Goal: Feedback & Contribution: Submit feedback/report problem

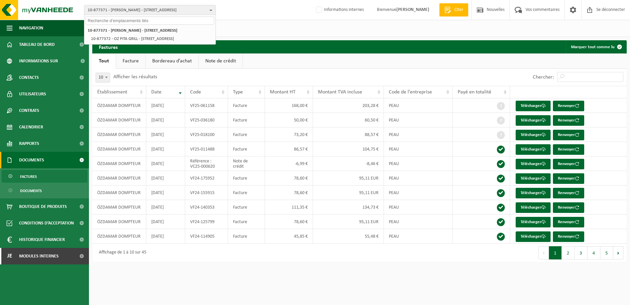
click at [119, 23] on input "text" at bounding box center [150, 20] width 129 height 8
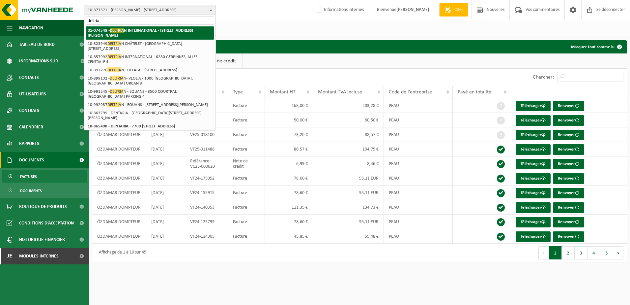
type input "deltria"
click at [128, 33] on strong "01-074548 - DELTRIA N INTERNATIONAL - 6220 FLEURUS, RUE DU BERLAIMONT ZI MARTIN…" at bounding box center [140, 33] width 105 height 10
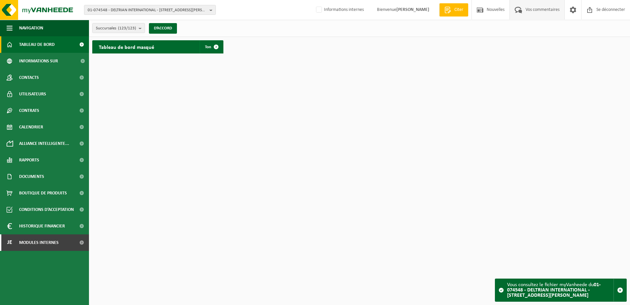
click at [541, 12] on span "Vos commentaires" at bounding box center [542, 9] width 37 height 19
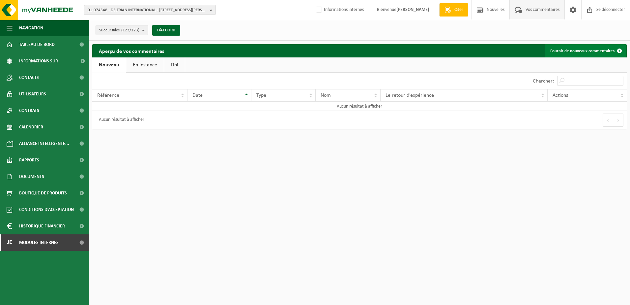
click at [589, 50] on font "Fournir de nouveaux commentaires" at bounding box center [582, 51] width 64 height 4
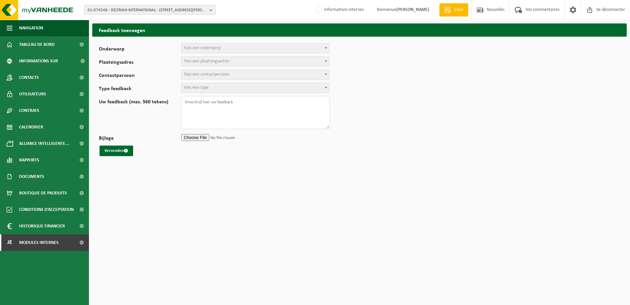
select select
click at [210, 47] on span "Choisissez un sujet" at bounding box center [201, 47] width 34 height 5
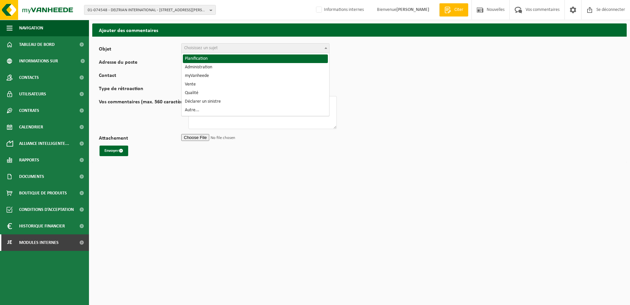
select select "1"
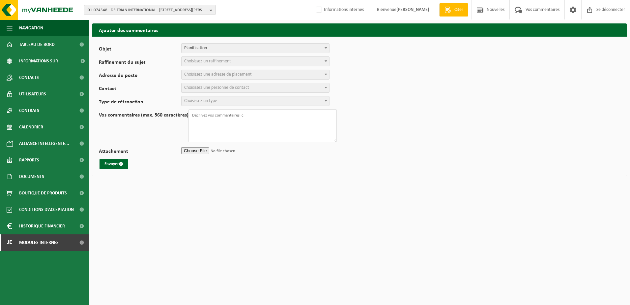
click at [219, 61] on span "Choisissez un raffinement" at bounding box center [207, 61] width 47 height 5
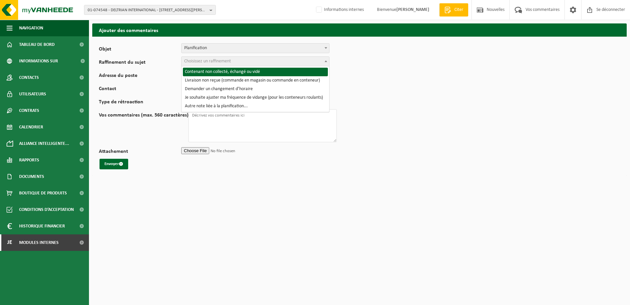
select select "2"
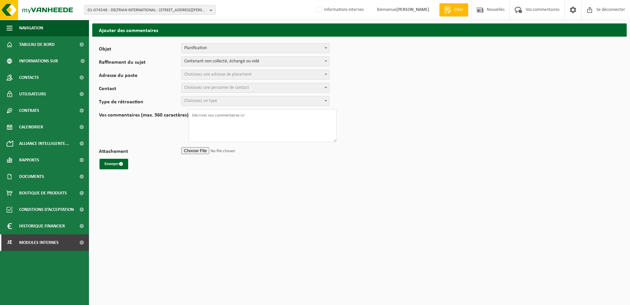
click at [231, 70] on span "Choisissez une adresse de placement" at bounding box center [256, 74] width 148 height 9
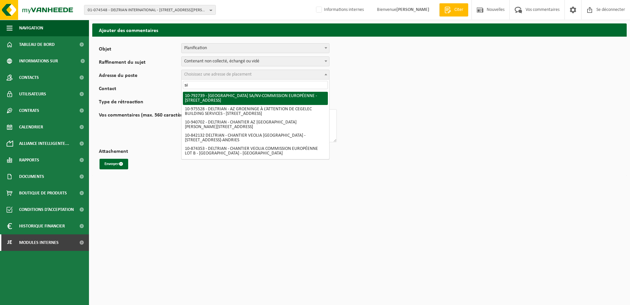
type input "s"
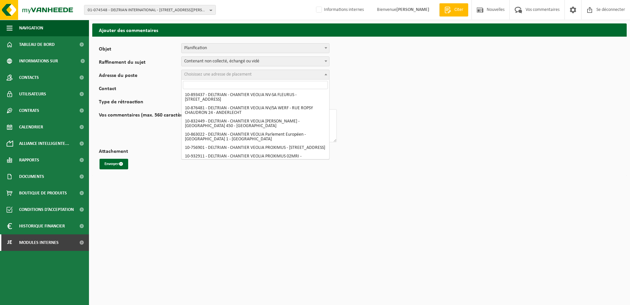
scroll to position [626, 0]
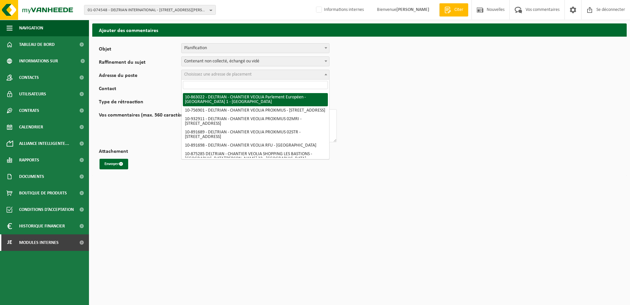
click at [237, 83] on input "search" at bounding box center [255, 85] width 145 height 8
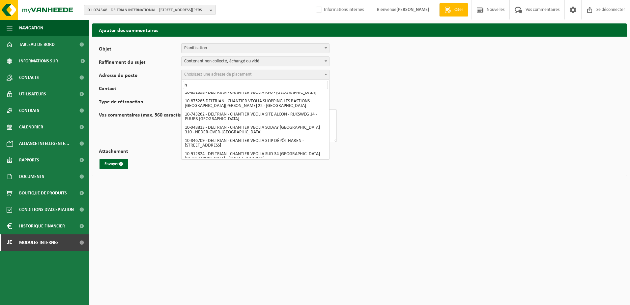
scroll to position [0, 0]
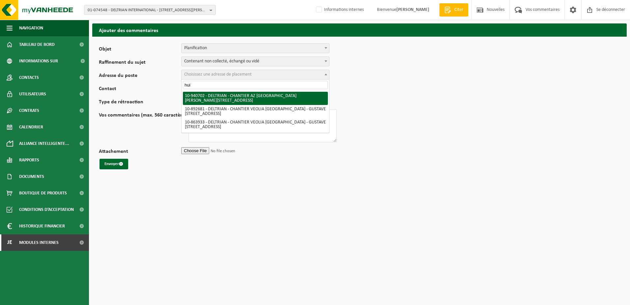
click at [199, 84] on input "hui" at bounding box center [255, 85] width 145 height 8
type input "h"
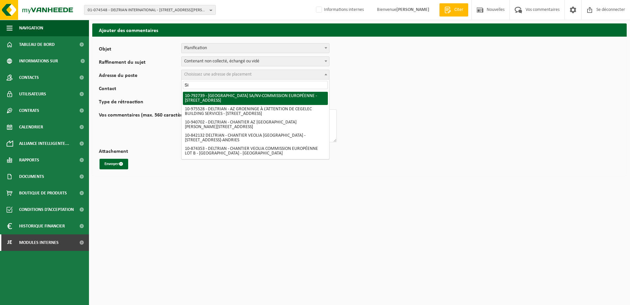
type input "S"
click at [223, 84] on input "search" at bounding box center [255, 85] width 145 height 8
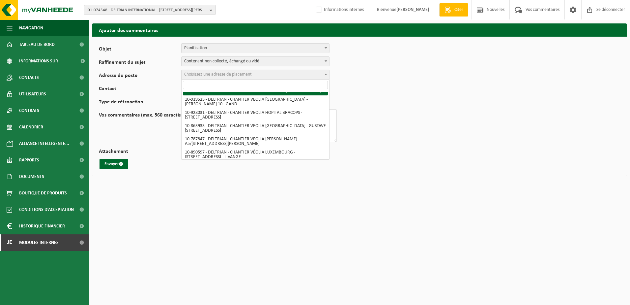
scroll to position [527, 0]
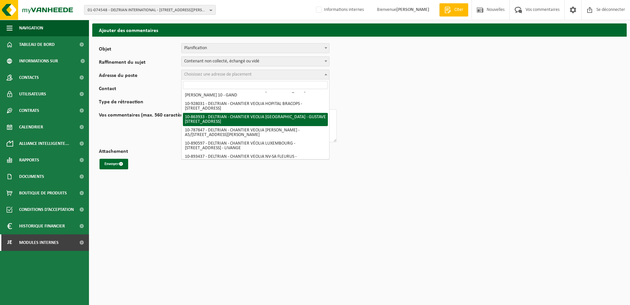
click at [374, 125] on form "Objet Planification Administration myVanheede Vente Qualité Déclarer un sinistr…" at bounding box center [359, 106] width 521 height 126
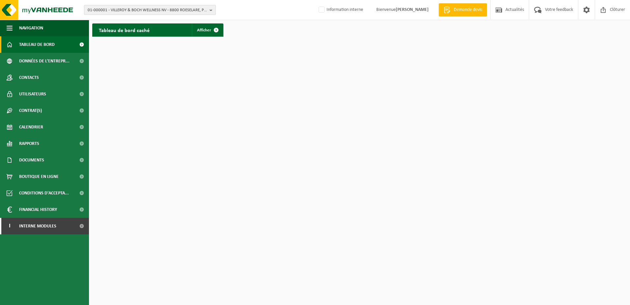
click at [169, 9] on span "01-000001 - VILLEROY & BOCH WELLNESS NV - 8800 ROESELARE, POPULIERSTRAAT 1" at bounding box center [147, 10] width 119 height 10
type input "10-877371"
click at [138, 27] on li "10-877371 - ÖZDAMAR TAMER - 7012 JEMAPPES, AVENUE FOCH 788" at bounding box center [150, 30] width 129 height 8
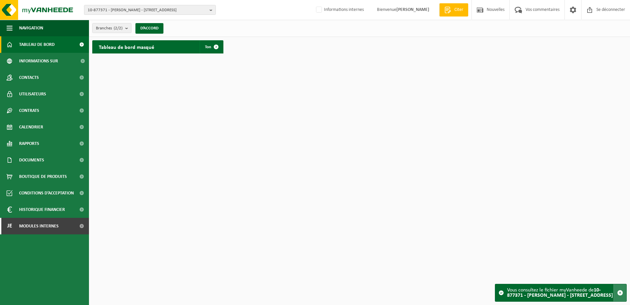
click at [622, 290] on span "button" at bounding box center [620, 292] width 6 height 6
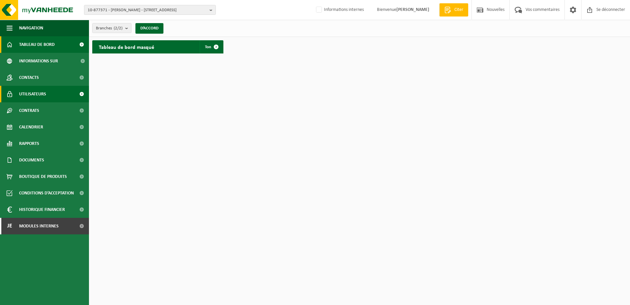
click at [48, 93] on link "Utilisateurs" at bounding box center [44, 94] width 89 height 16
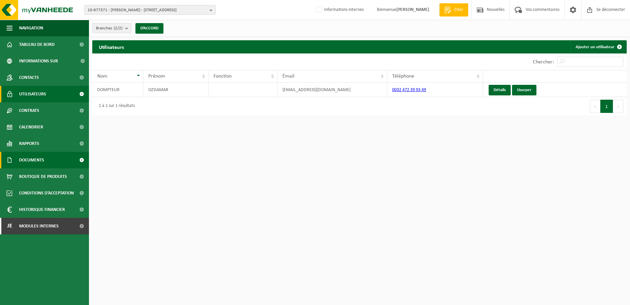
click at [45, 162] on link "Documents" at bounding box center [44, 160] width 89 height 16
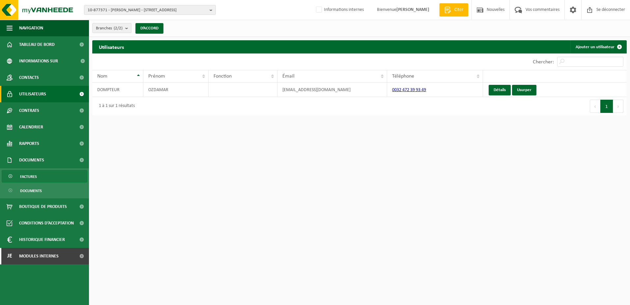
click at [42, 177] on link "Factures" at bounding box center [45, 176] width 86 height 13
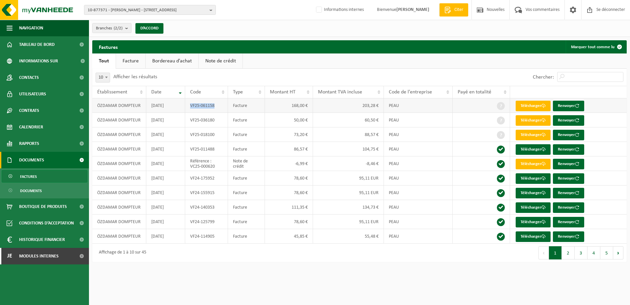
drag, startPoint x: 220, startPoint y: 107, endPoint x: 190, endPoint y: 108, distance: 30.7
click at [190, 108] on td "VF25-061158" at bounding box center [206, 105] width 43 height 15
copy td "VF25-061158"
click at [538, 107] on font "Télécharger" at bounding box center [531, 105] width 21 height 4
click at [218, 105] on td "VF25-061158" at bounding box center [206, 105] width 43 height 15
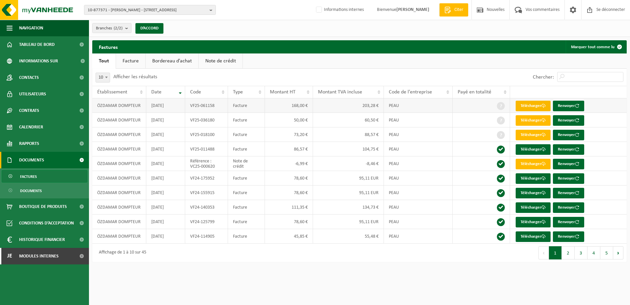
click at [536, 107] on font "Télécharger" at bounding box center [531, 105] width 21 height 4
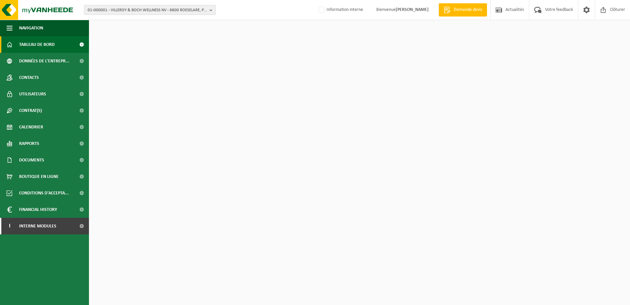
click at [111, 12] on span "01-000001 - VILLEROY & BOCH WELLNESS NV - 8800 ROESELARE, POPULIERSTRAAT 1" at bounding box center [147, 10] width 119 height 10
click at [109, 21] on input "text" at bounding box center [150, 20] width 129 height 8
click at [109, 20] on input "text" at bounding box center [150, 20] width 129 height 8
click at [118, 25] on div "01-000001 - VILLEROY & BOCH WELLNESS NV - 8800 ROESELARE, POPULIERSTRAAT 1" at bounding box center [149, 33] width 131 height 16
click at [119, 20] on input "text" at bounding box center [150, 20] width 129 height 8
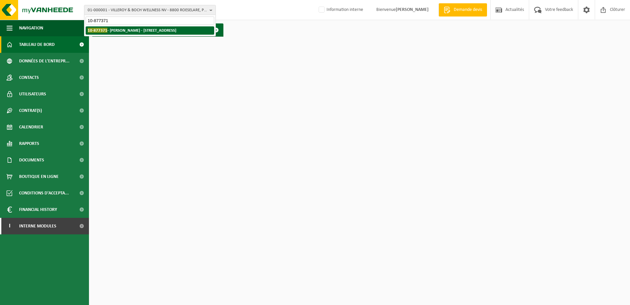
type input "10-877371"
click at [127, 28] on strong "10-877371 - ÖZDAMAR TAMER - 7012 JEMAPPES, AVENUE FOCH 788" at bounding box center [132, 30] width 89 height 5
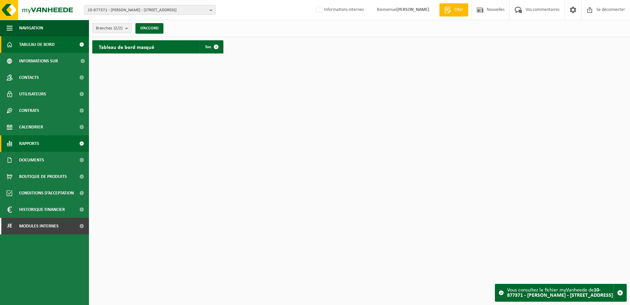
click at [43, 145] on link "Rapports" at bounding box center [44, 143] width 89 height 16
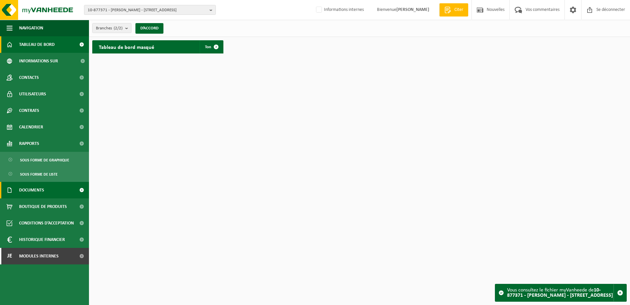
click at [35, 192] on span "Documents" at bounding box center [31, 190] width 25 height 16
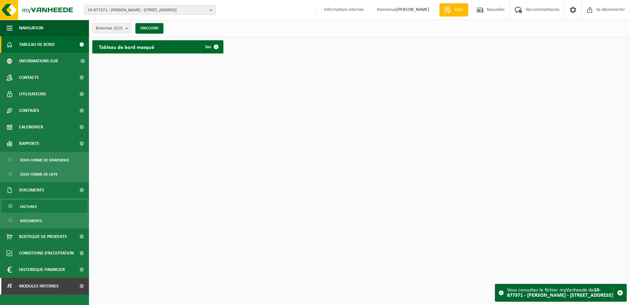
click at [37, 206] on span "Factures" at bounding box center [28, 206] width 17 height 13
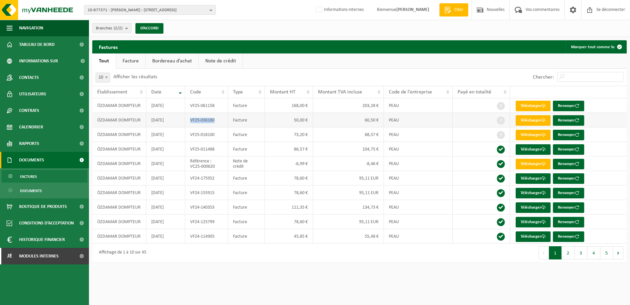
drag, startPoint x: 218, startPoint y: 122, endPoint x: 190, endPoint y: 124, distance: 28.4
click at [190, 124] on td "VF25-036180" at bounding box center [206, 120] width 43 height 15
copy td "VF25-036180"
click at [527, 120] on font "Télécharger" at bounding box center [531, 120] width 21 height 4
click at [326, 30] on div "Branches (2/2) Alles selecteren Alles deselecteren ÖZDAMAR TAMER - JEMAPPES OZ …" at bounding box center [359, 28] width 541 height 17
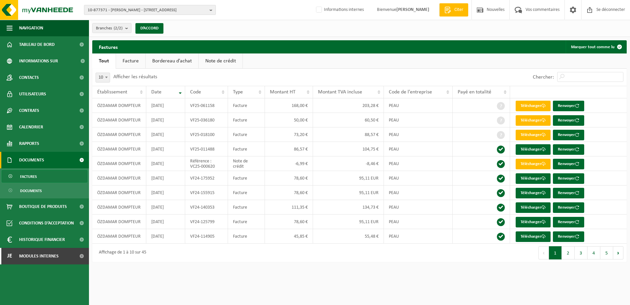
click at [124, 9] on span "10-877371 - ÖZDAMAR TAMER - 7012 JEMAPPES, AVENUE FOCH 788" at bounding box center [147, 10] width 119 height 10
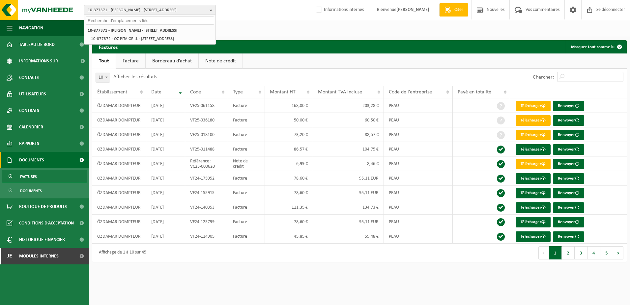
click at [120, 21] on input "text" at bounding box center [150, 20] width 129 height 8
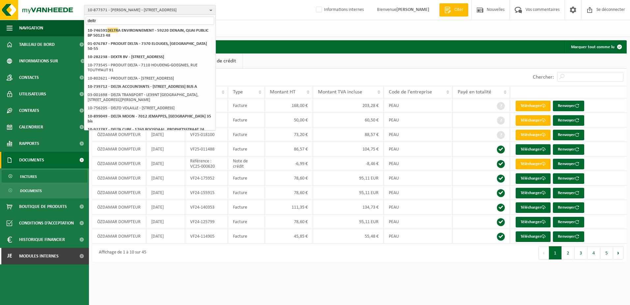
click at [110, 21] on input "deltr" at bounding box center [150, 20] width 129 height 8
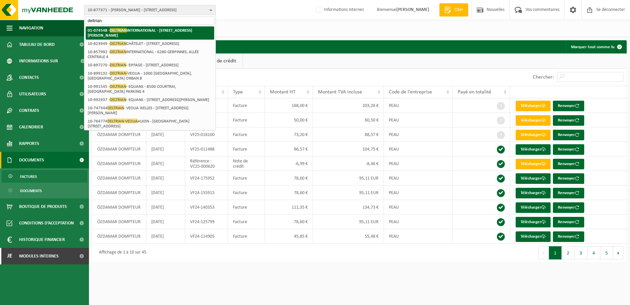
type input "deltrian"
click at [134, 31] on strong "01-074548 - DELTRIAN INTERNATIONAL - 6220 FLEURUS, RUE DU BERLAIMONT ZI MARTINR…" at bounding box center [140, 33] width 104 height 10
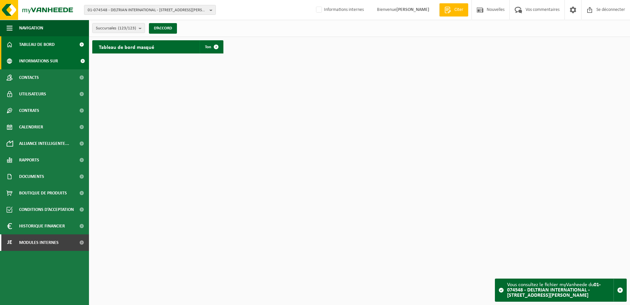
click at [49, 63] on span "Informations sur l’entreprise" at bounding box center [47, 61] width 57 height 16
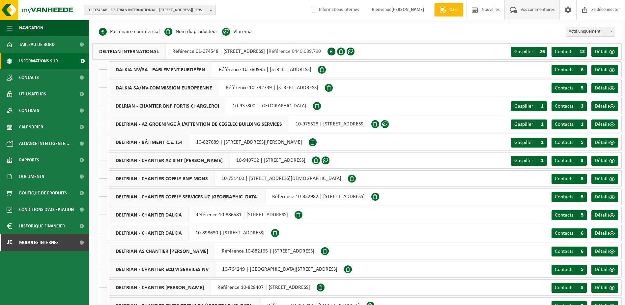
click at [538, 13] on span "Vos commentaires" at bounding box center [537, 9] width 37 height 19
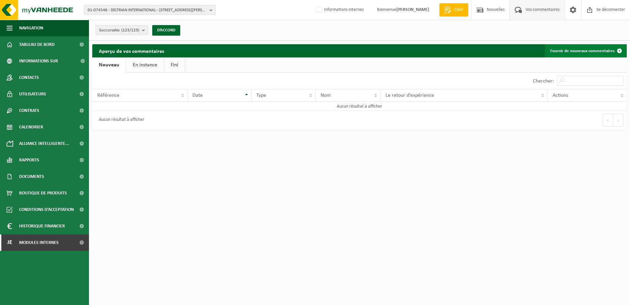
click at [569, 49] on font "Fournir de nouveaux commentaires" at bounding box center [582, 51] width 64 height 4
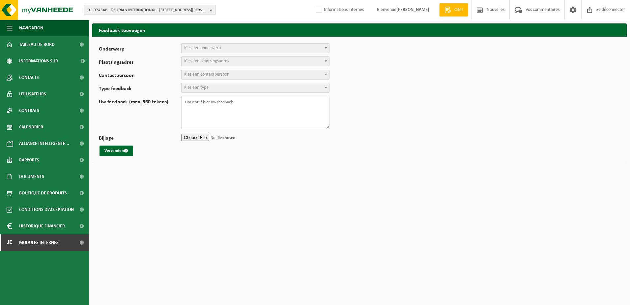
select select
click at [243, 50] on span "Choisissez un sujet" at bounding box center [256, 48] width 148 height 9
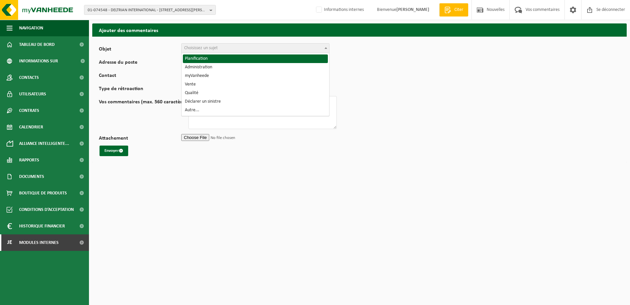
select select "1"
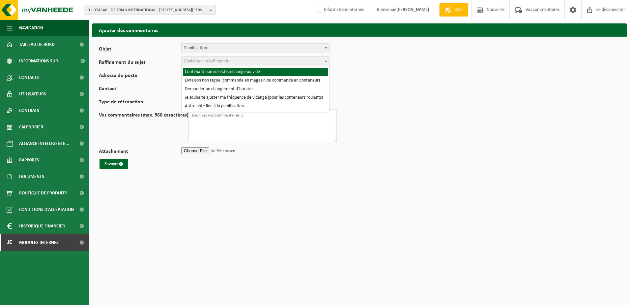
click at [222, 57] on span "Choisissez un raffinement" at bounding box center [256, 61] width 148 height 9
select select "2"
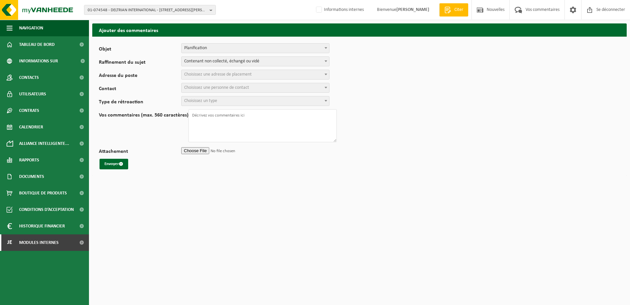
click at [218, 73] on span "Choisissez une adresse de placement" at bounding box center [218, 74] width 68 height 5
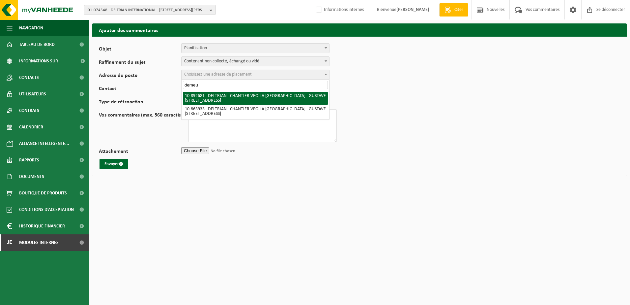
type input "demeu"
select select "115433"
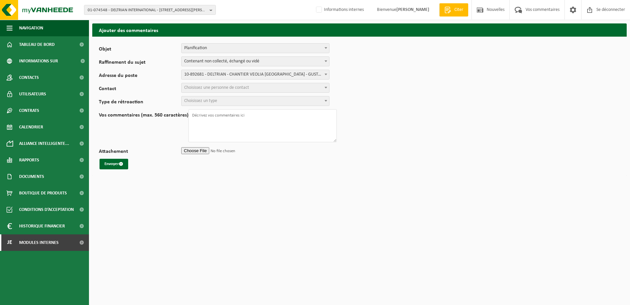
click at [225, 85] on span "Choisissez une personne de contact" at bounding box center [216, 87] width 65 height 5
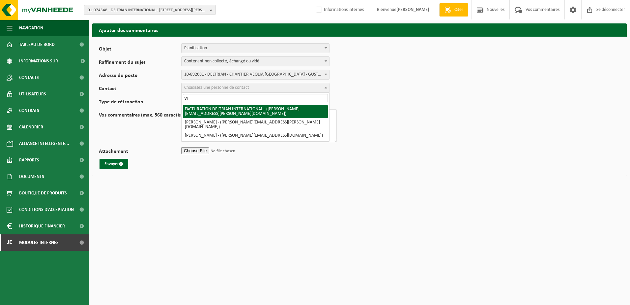
type input "v"
type input "al"
select select "70208"
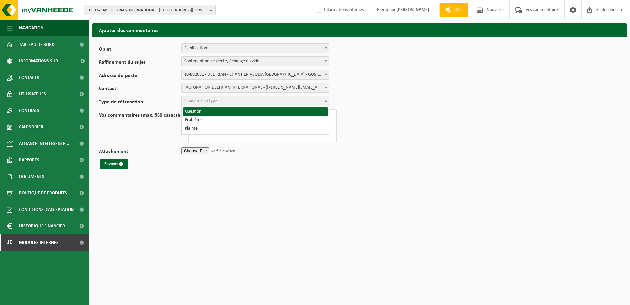
click at [210, 102] on span "Choisissez un type" at bounding box center [200, 100] width 33 height 5
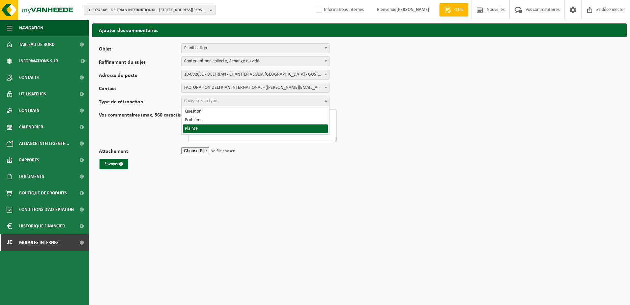
select select "COM"
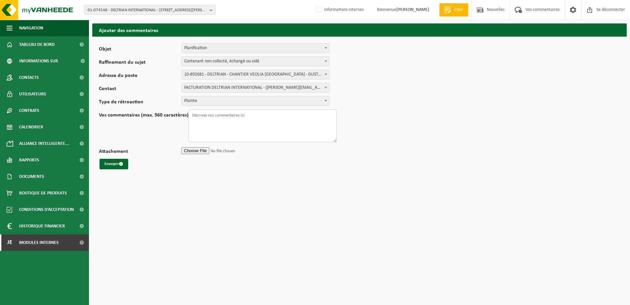
click at [216, 115] on textarea "Vos commentaires (max. 560 caractères)" at bounding box center [263, 125] width 148 height 33
click at [218, 112] on textarea "Vos commentaires (max. 560 caractères)" at bounding box center [263, 125] width 148 height 33
paste textarea "Il client a fait une demande d’enlèvement. Nous nous sommes présentés le 3*06 m…"
click at [210, 117] on textarea "Il client a fait une demande d’enlèvement. Nous nous sommes présentés le 3*06 m…" at bounding box center [263, 125] width 148 height 33
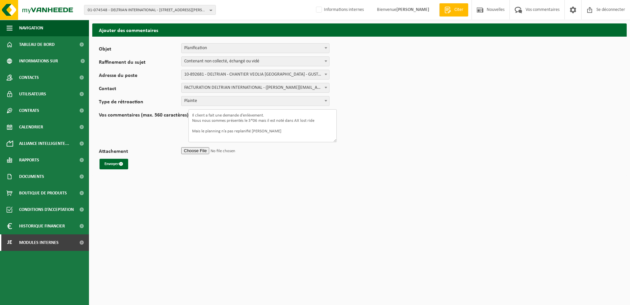
scroll to position [1, 0]
click at [197, 127] on textarea "Il client a fait une demande d’enlèvement. Nous nous sommes présentés le 3*06 m…" at bounding box center [263, 125] width 148 height 33
click at [192, 130] on textarea "Il client a fait une demande d’enlèvement. Nous nous sommes présentés le 3*06 m…" at bounding box center [263, 125] width 148 height 33
click at [191, 114] on textarea "Il client a fait une demande d’enlèvement. Nous nous sommes présentés le 3*06 m…" at bounding box center [263, 125] width 148 height 33
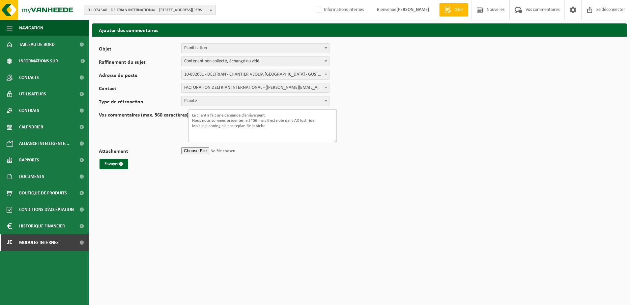
click at [272, 117] on textarea "Le client a fait une demande d’enlèvement. Nous nous sommes présentés le 3*06 m…" at bounding box center [263, 125] width 148 height 33
click at [285, 128] on textarea "Le client a fait une demande d’enlèvement. Nous nous sommes présentés le 3*06 m…" at bounding box center [263, 125] width 148 height 33
click at [265, 125] on textarea "Le client a fait une demande d’enlèvement. Nous nous sommes présentés le 3*06 m…" at bounding box center [263, 125] width 148 height 33
type textarea "Le client a fait une demande d’enlèvement. Nous nous sommes présentés le 3*06 m…"
click at [197, 150] on input "Attachement" at bounding box center [255, 150] width 148 height 10
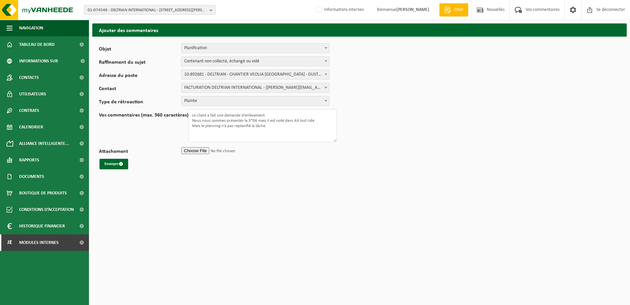
click at [200, 148] on input "Attachement" at bounding box center [255, 150] width 148 height 10
type input "C:\fakepath\FW_ DCC1150105120 - DNE1150104915.msg"
click at [110, 164] on font "Envoyer" at bounding box center [111, 163] width 15 height 4
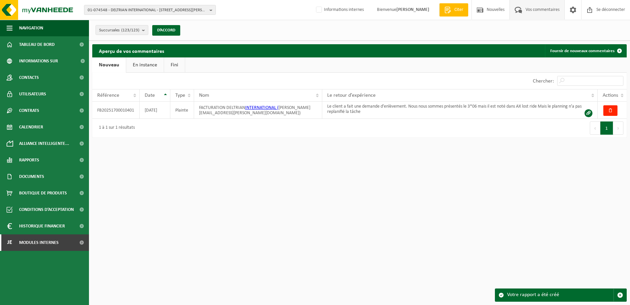
click at [461, 153] on html "01-074548 - DELTRIAN INTERNATIONAL - [GEOGRAPHIC_DATA] ZI MARTINROU 21 A 01-074…" at bounding box center [315, 152] width 630 height 305
click at [34, 43] on span "Tableau de bord" at bounding box center [37, 44] width 36 height 16
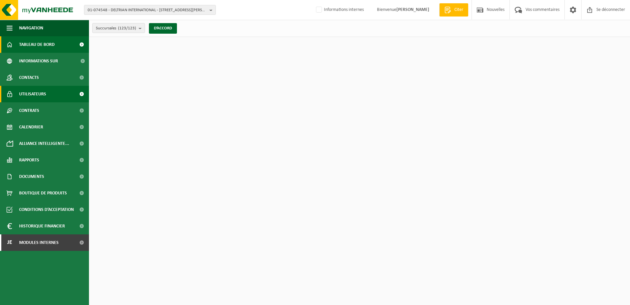
click at [39, 98] on span "Utilisateurs" at bounding box center [32, 94] width 27 height 16
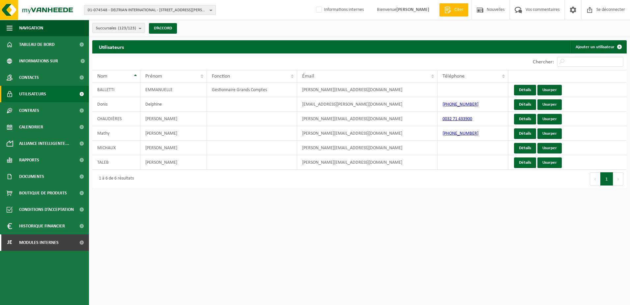
click at [135, 6] on span "01-074548 - DELTRIAN INTERNATIONAL - 6220 FLEURUS, RUE DU BERLAIMONT ZI MARTINR…" at bounding box center [147, 10] width 119 height 10
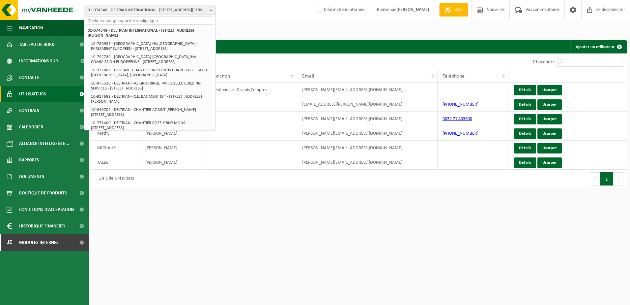
click at [114, 22] on input "text" at bounding box center [150, 20] width 129 height 8
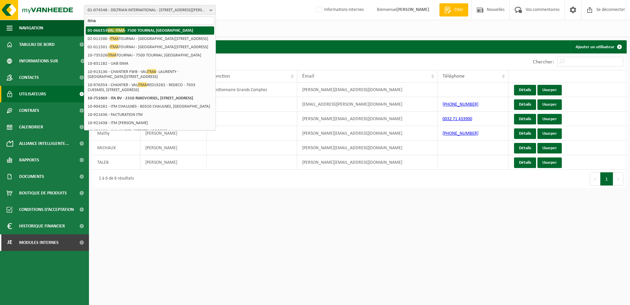
type input "itma"
click at [147, 30] on strong "01-066153 VAL-ITMA - 7500 TOURNAI, CHAUSSÉE DE LILLE 2A" at bounding box center [140, 30] width 105 height 5
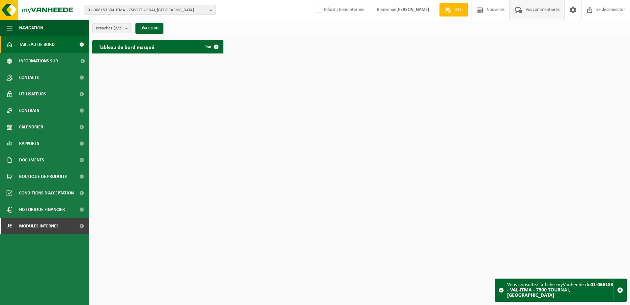
click at [543, 13] on span "Vos commentaires" at bounding box center [542, 9] width 37 height 19
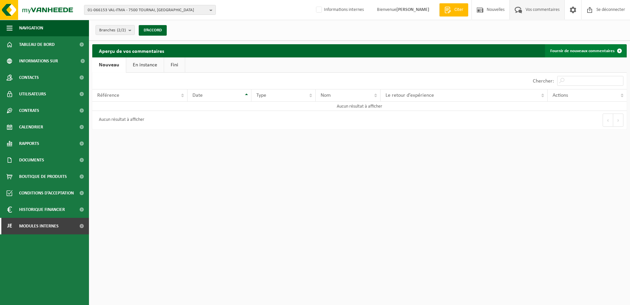
click at [583, 49] on font "Fournir de nouveaux commentaires" at bounding box center [582, 51] width 64 height 4
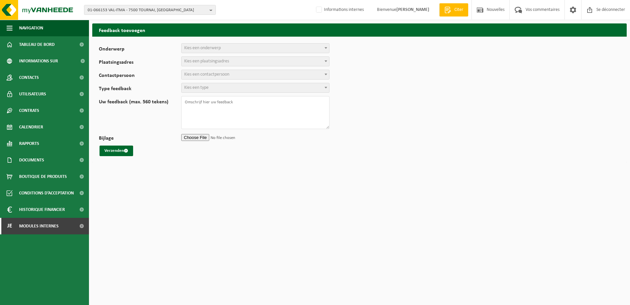
select select
click at [238, 49] on span "Choisissez un sujet" at bounding box center [256, 48] width 148 height 9
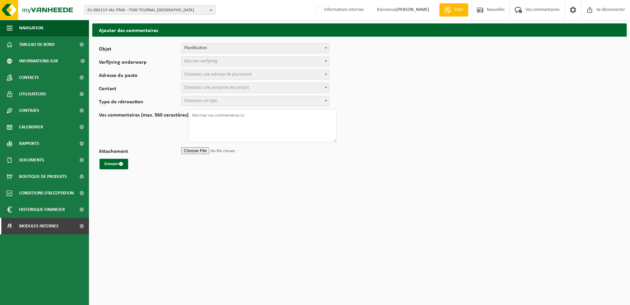
select select "1"
click at [206, 59] on span "Choisissez un raffinement" at bounding box center [207, 61] width 47 height 5
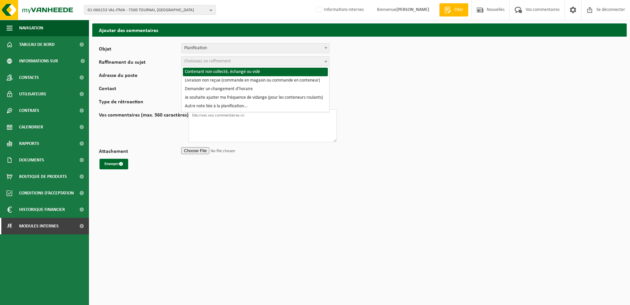
select select "2"
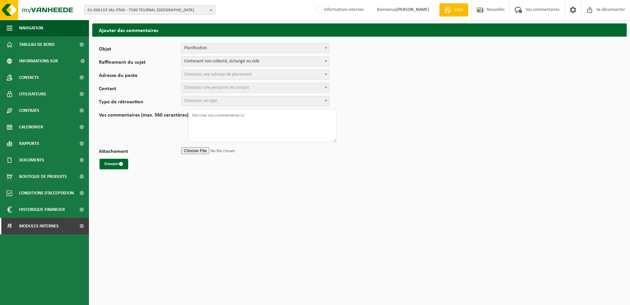
click at [211, 73] on span "Choisissez une adresse de placement" at bounding box center [218, 74] width 68 height 5
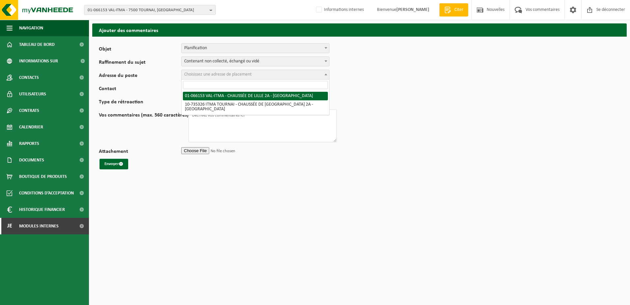
select select "27703"
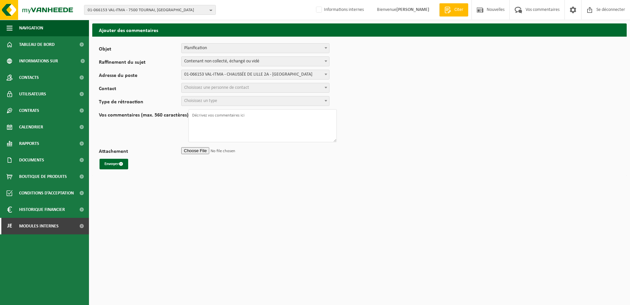
click at [223, 84] on span "Choisissez une personne de contact" at bounding box center [256, 87] width 148 height 9
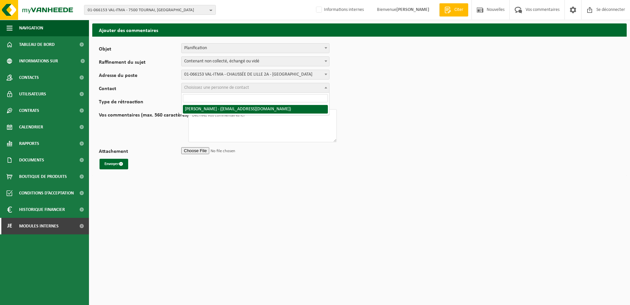
select select "118787"
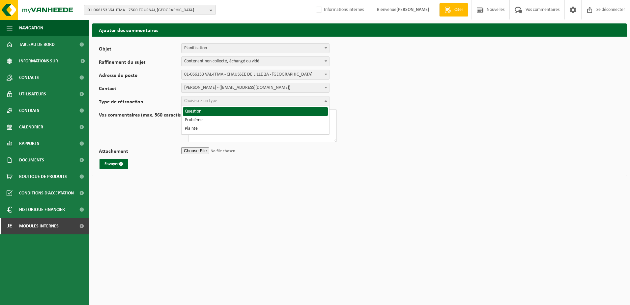
click at [226, 99] on span "Choisissez un type" at bounding box center [256, 100] width 148 height 9
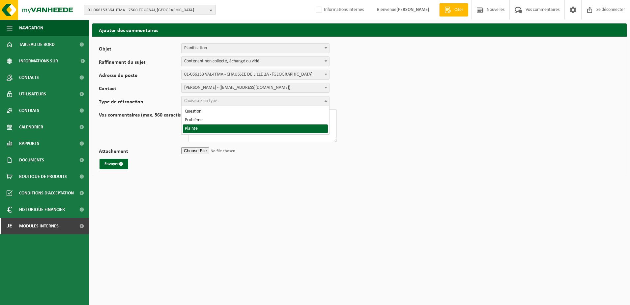
select select "COM"
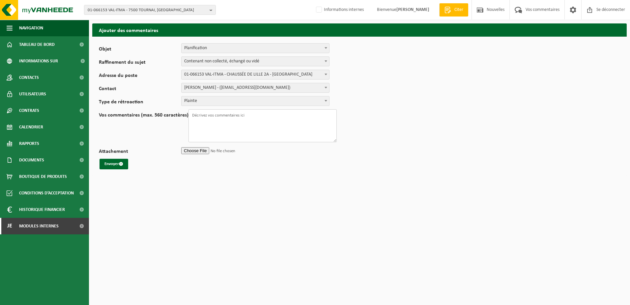
click at [217, 117] on textarea "Vos commentaires (max. 560 caractères)" at bounding box center [263, 125] width 148 height 33
click at [221, 118] on textarea "Vos commentaires (max. 560 caractères)" at bounding box center [263, 125] width 148 height 33
paste textarea "Bonjour Le directeur m’a téléphoné car il rencontre un gros souci avec la vidan…"
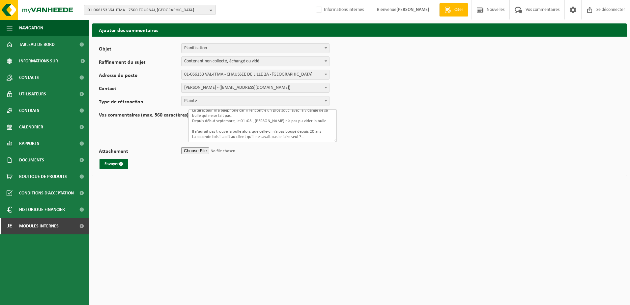
click at [213, 127] on textarea "Bonjour Le directeur m’a téléphoné car il rencontre un gros souci avec la vidan…" at bounding box center [263, 125] width 148 height 33
click at [202, 119] on textarea "Bonjour Le directeur m’a téléphoné car il rencontre un gros souci avec la vidan…" at bounding box center [263, 125] width 148 height 33
click at [307, 134] on textarea "Le directeur m’a téléphoné car il rencontre un gros souci avec la vidange de sa…" at bounding box center [263, 125] width 148 height 33
type textarea "Le directeur m’a téléphoné car il rencontre un gros souci avec la vidange de sa…"
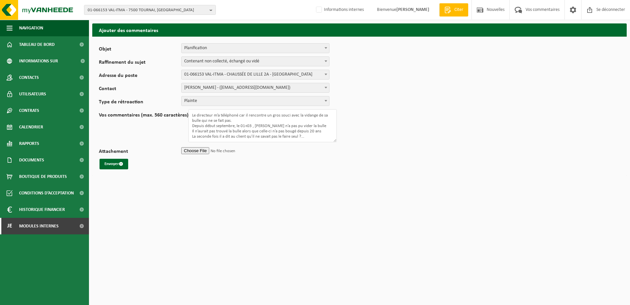
click at [193, 151] on input "Attachement" at bounding box center [255, 150] width 148 height 10
click at [205, 151] on input "Attachement" at bounding box center [255, 150] width 148 height 10
type input "C:\fakepath\FW_ TL-VEL - 053601 - VAL ITMA - souci bulle verre .msg"
click at [112, 161] on font "Envoyer" at bounding box center [111, 163] width 15 height 4
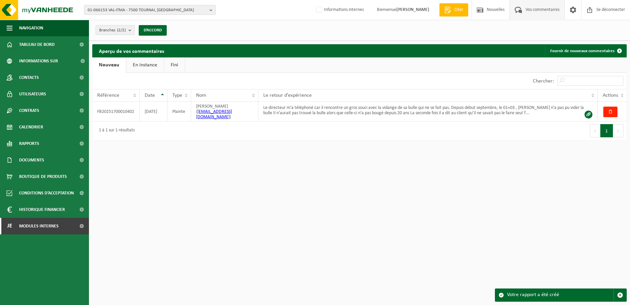
click at [153, 149] on html "01-066153 VAL-ITMA - 7500 TOURNAI, CHAUSSÉE DE LILLE 2A 01-066153 - VAL-ITMA - …" at bounding box center [315, 152] width 630 height 305
click at [383, 250] on html "01-066153 VAL-ITMA - 7500 TOURNAI, CHAUSSÉE DE LILLE 2A 01-066153 - VAL-ITMA - …" at bounding box center [315, 152] width 630 height 305
click at [284, 180] on html "01-066153 VAL-ITMA - 7500 TOURNAI, CHAUSSÉE DE LILLE 2A 01-066153 - VAL-ITMA - …" at bounding box center [315, 152] width 630 height 305
click at [214, 192] on html "01-066153 VAL-ITMA - 7500 TOURNAI, CHAUSSÉE DE LILLE 2A 01-066153 - VAL-ITMA - …" at bounding box center [315, 152] width 630 height 305
click at [239, 156] on html "01-066153 VAL-ITMA - 7500 TOURNAI, CHAUSSÉE DE LILLE 2A 01-066153 - VAL-ITMA - …" at bounding box center [315, 152] width 630 height 305
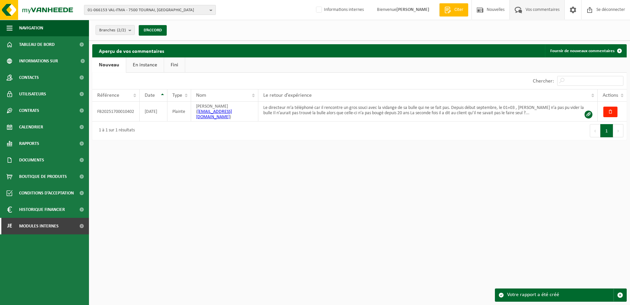
click at [93, 7] on span "01-066153 VAL-ITMA - 7500 TOURNAI, [GEOGRAPHIC_DATA]" at bounding box center [147, 10] width 119 height 10
click at [102, 19] on input "text" at bounding box center [150, 20] width 129 height 8
paste input "10-980630"
type input "10-980630"
click at [116, 31] on strong "10-980630 - ENTRETIEN HYDRO - 7170 MANAGE, RUE DU LONG TRI 23D Boîte C3" at bounding box center [133, 30] width 91 height 5
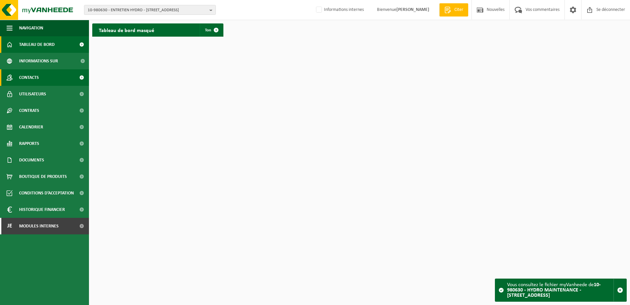
click at [50, 80] on link "Contacts" at bounding box center [44, 77] width 89 height 16
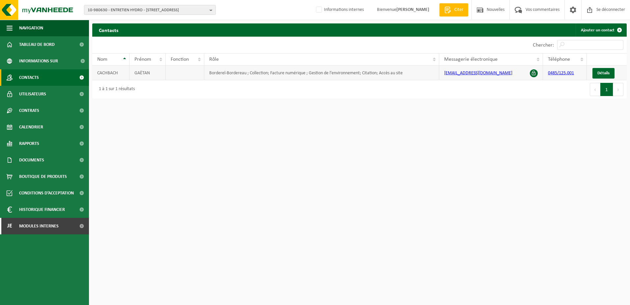
drag, startPoint x: 506, startPoint y: 73, endPoint x: 442, endPoint y: 76, distance: 64.4
click at [442, 76] on td "commercial@hydromaintenance.be" at bounding box center [491, 73] width 104 height 15
copy link "commercial@hydromaintenance.be"
click at [39, 160] on span "Documents" at bounding box center [31, 160] width 25 height 16
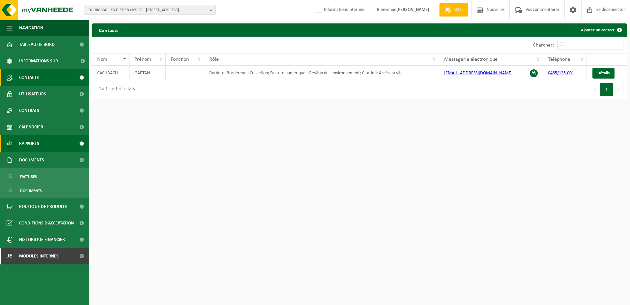
click at [36, 141] on span "Rapports" at bounding box center [29, 143] width 20 height 16
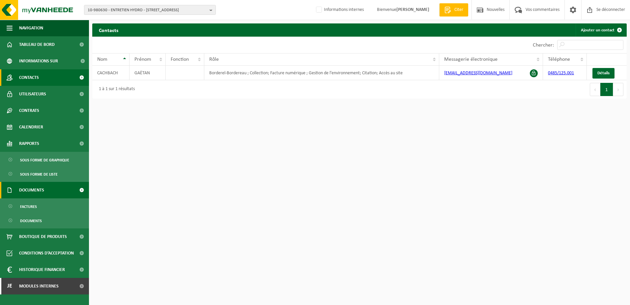
click at [37, 190] on span "Documents" at bounding box center [31, 190] width 25 height 16
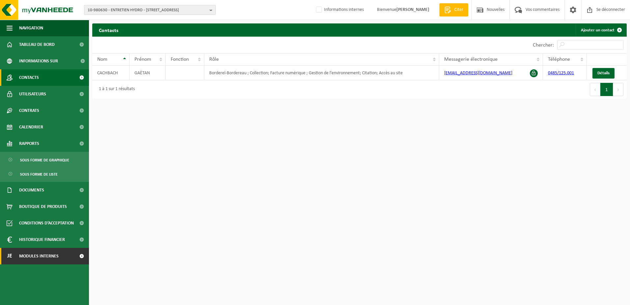
click at [42, 255] on span "Modules internes" at bounding box center [39, 256] width 40 height 16
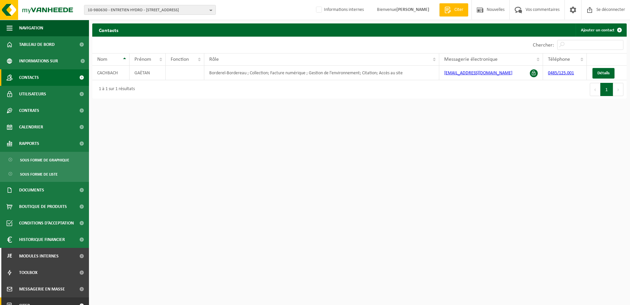
scroll to position [58, 0]
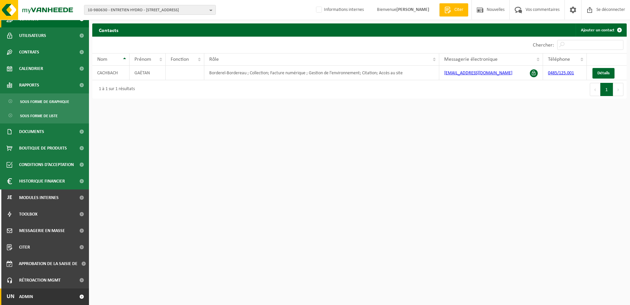
click at [74, 293] on span at bounding box center [81, 296] width 15 height 16
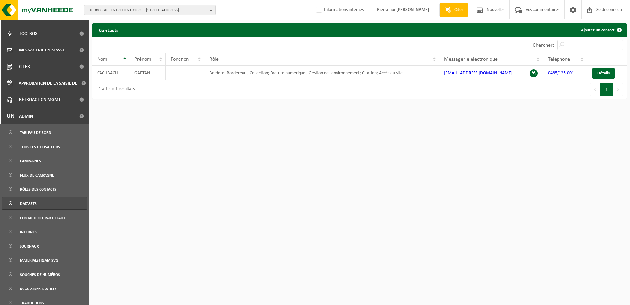
scroll to position [287, 0]
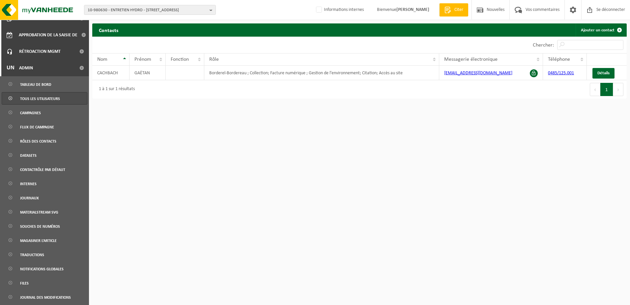
click at [42, 99] on span "Tous les utilisateurs" at bounding box center [40, 98] width 40 height 13
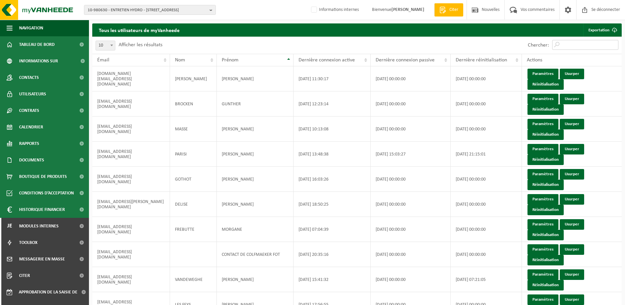
click at [567, 46] on input "Chercher:" at bounding box center [585, 45] width 66 height 10
paste input "commercial@hydromaintenance.be"
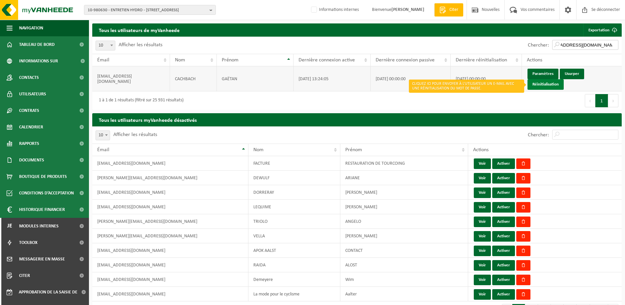
type input "commercial@hydromaintenance.be"
click at [552, 86] on link "Réinitialisation" at bounding box center [546, 84] width 36 height 11
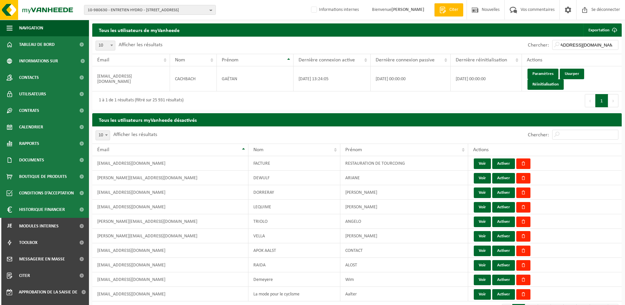
scroll to position [0, 0]
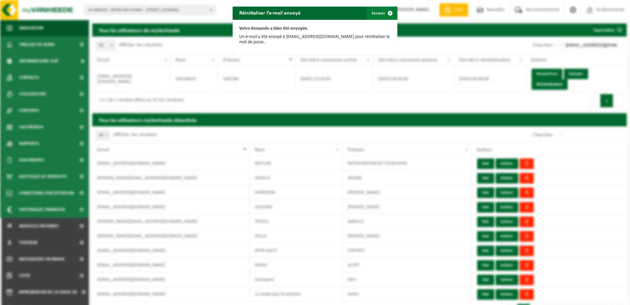
click at [387, 14] on span "button" at bounding box center [390, 13] width 13 height 13
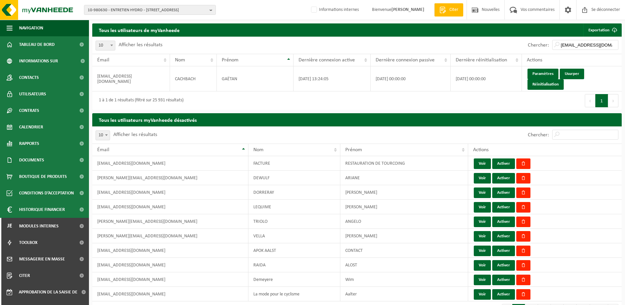
drag, startPoint x: 157, startPoint y: 9, endPoint x: 152, endPoint y: 15, distance: 8.0
click at [157, 8] on span "10-980630 - ENTRETIEN HYDRO - 7170 MANAGE, RUE DU LONG TRI 23D Boîte C3" at bounding box center [147, 10] width 119 height 10
click at [145, 22] on input "text" at bounding box center [150, 20] width 129 height 8
paste input "10-967255"
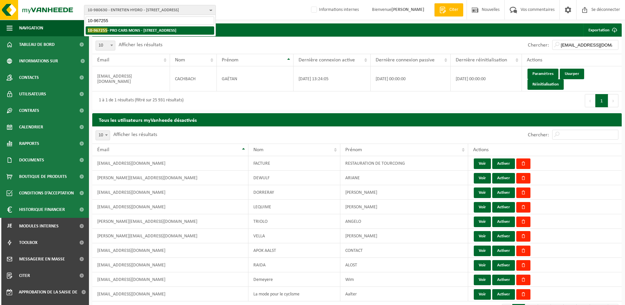
type input "10-967255"
click at [151, 32] on strong "10-967255 - PRO CARS MONS - 7033 CUESMES, RUE DU GRAND COURANT 13" at bounding box center [132, 30] width 89 height 5
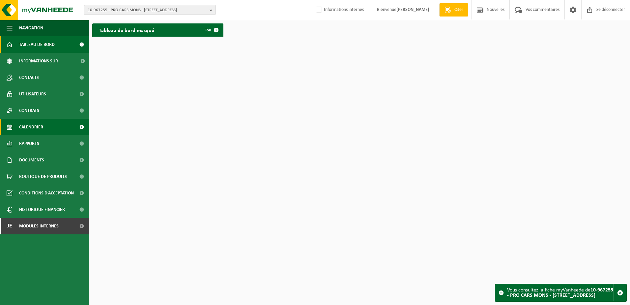
click at [39, 130] on span "Calendrier" at bounding box center [31, 127] width 24 height 16
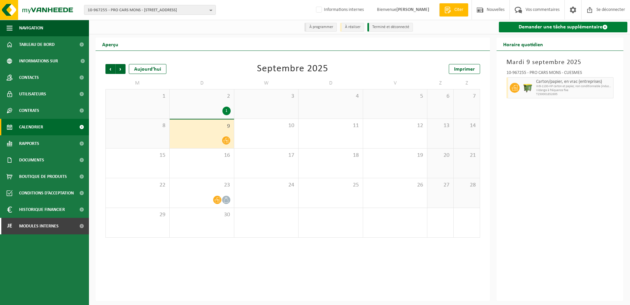
click at [530, 30] on link "Demander une tâche supplémentaire" at bounding box center [563, 27] width 129 height 11
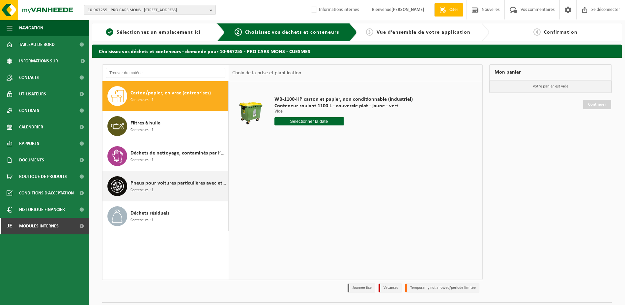
click at [167, 187] on span "Pneus pour voitures particulières avec et sans jante" at bounding box center [179, 183] width 96 height 8
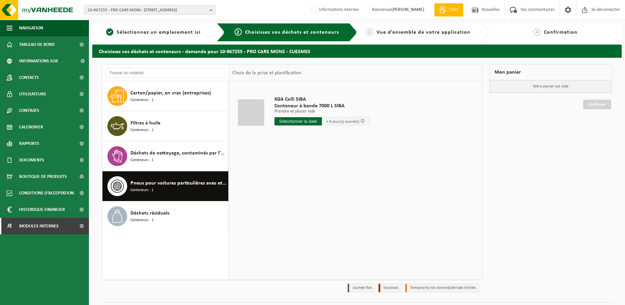
click at [304, 122] on input "text" at bounding box center [298, 121] width 47 height 8
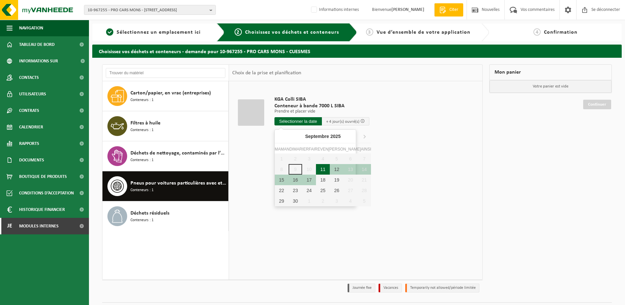
click at [316, 169] on div "11" at bounding box center [323, 169] width 14 height 11
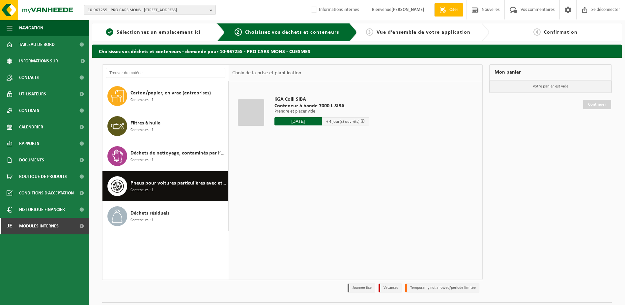
type input "Van [DATE]"
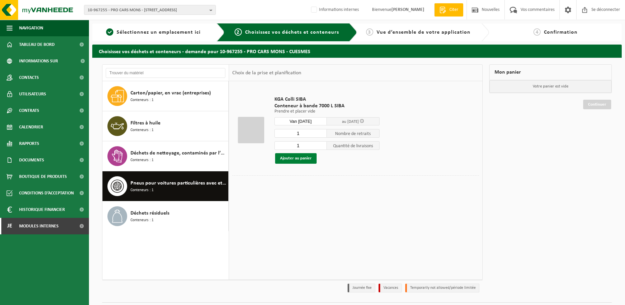
click at [305, 157] on button "Ajouter au panier" at bounding box center [296, 158] width 42 height 11
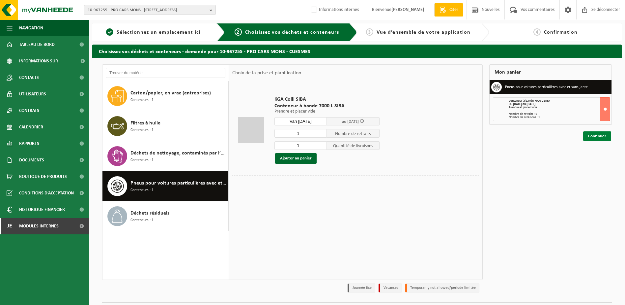
click at [593, 137] on link "Continuer" at bounding box center [597, 136] width 28 height 10
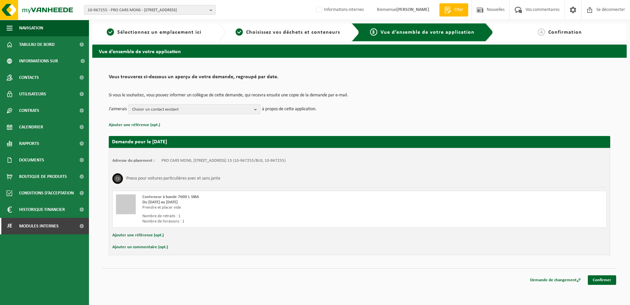
click at [220, 107] on span "Choisir un contact existant" at bounding box center [191, 109] width 119 height 10
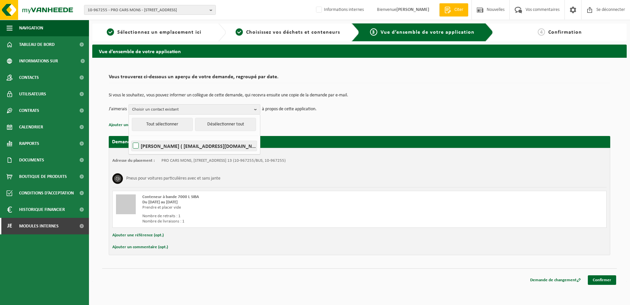
click at [137, 145] on label "[PERSON_NAME] ( [EMAIL_ADDRESS][DOMAIN_NAME] )" at bounding box center [193, 146] width 125 height 10
click at [131, 137] on input "[PERSON_NAME] ( [EMAIL_ADDRESS][DOMAIN_NAME] )" at bounding box center [130, 137] width 0 height 0
checkbox input "true"
click at [603, 279] on link "Confirmer" at bounding box center [602, 280] width 28 height 10
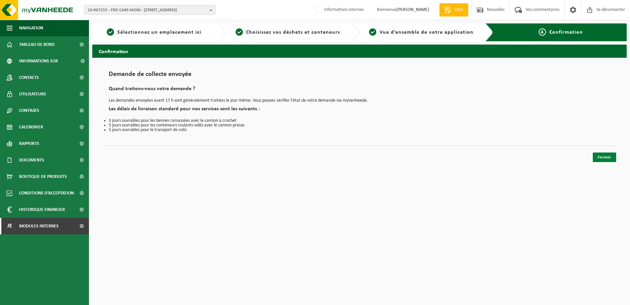
click at [602, 155] on link "Fermer" at bounding box center [604, 157] width 23 height 10
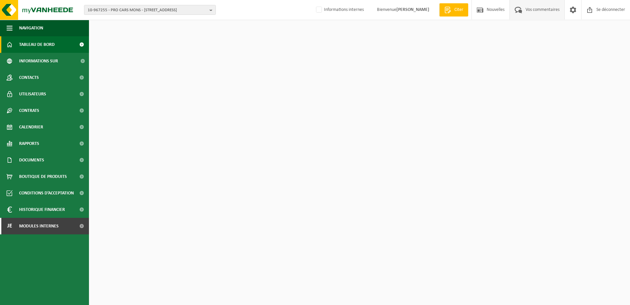
click at [530, 12] on span "Vos commentaires" at bounding box center [542, 9] width 37 height 19
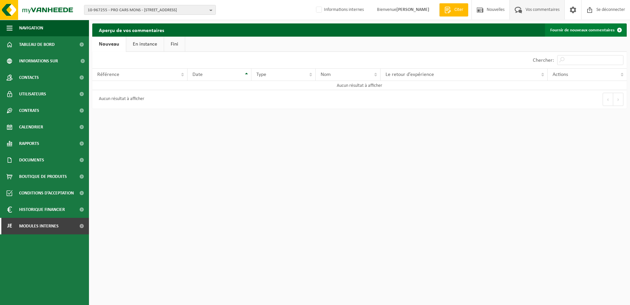
click at [587, 30] on font "Fournir de nouveaux commentaires" at bounding box center [582, 30] width 64 height 4
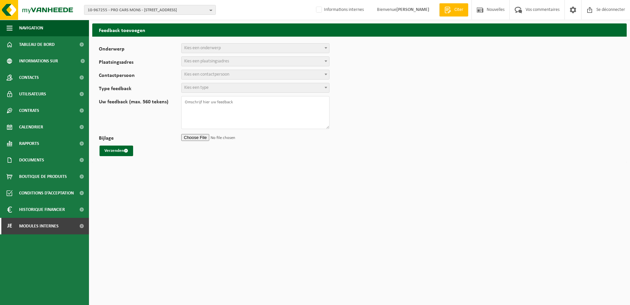
select select
click at [218, 46] on span "Choisissez un sujet" at bounding box center [201, 47] width 34 height 5
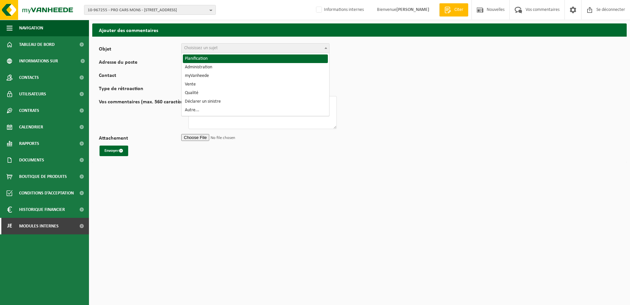
select select "1"
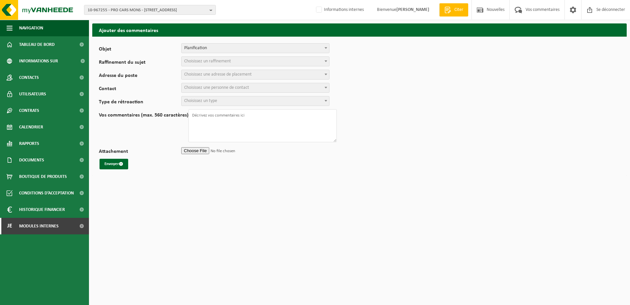
click at [213, 57] on span "Choisissez un raffinement" at bounding box center [256, 61] width 148 height 9
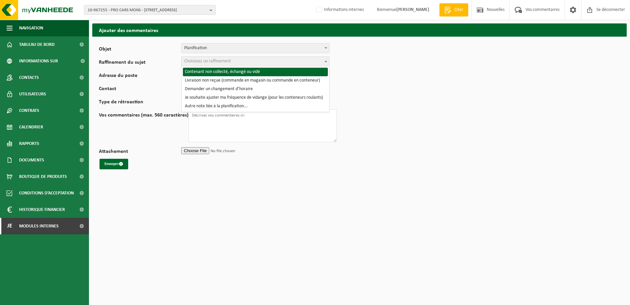
select select "2"
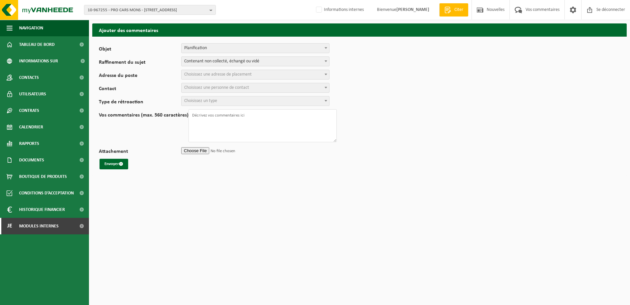
click at [220, 73] on span "Choisissez une adresse de placement" at bounding box center [218, 74] width 68 height 5
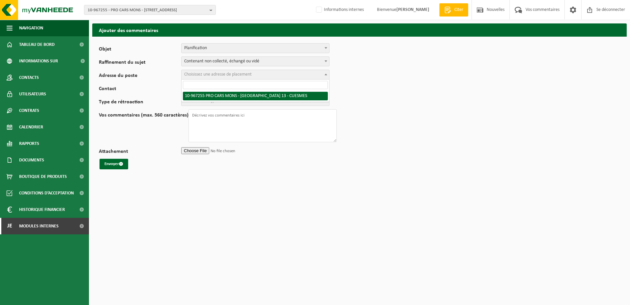
select select "153596"
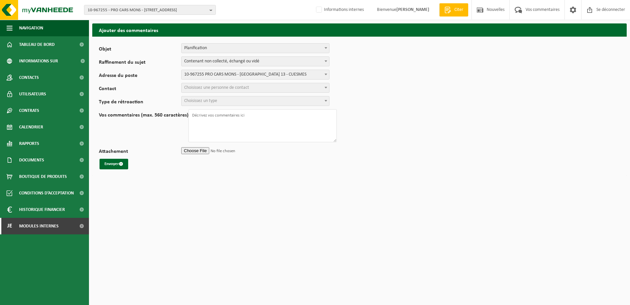
click at [221, 86] on span "Choisissez une personne de contact" at bounding box center [216, 87] width 65 height 5
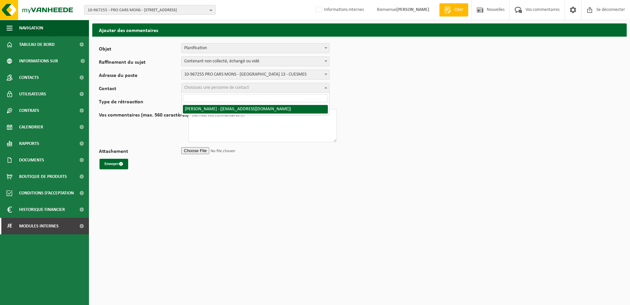
select select "109892"
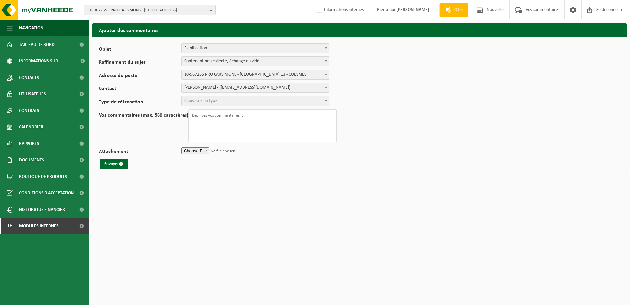
click at [221, 102] on span "Choisissez un type" at bounding box center [256, 100] width 148 height 9
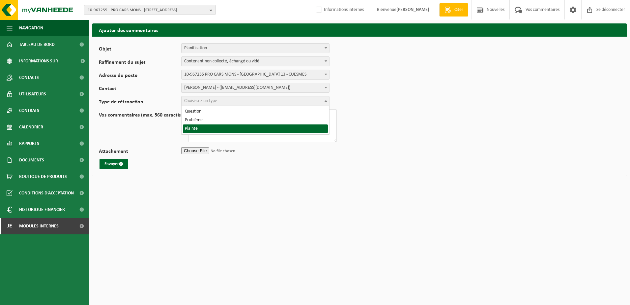
select select "COM"
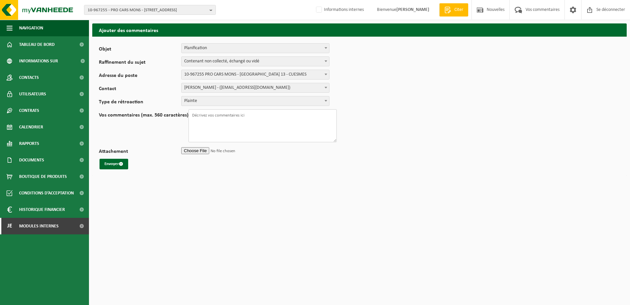
click at [210, 118] on textarea "Vos commentaires (max. 560 caractères)" at bounding box center [263, 125] width 148 height 33
type textarea "DEPUIS DES MOIS le client n'est pas collecte !"
click at [197, 150] on input "Attachement" at bounding box center [255, 150] width 148 height 10
type input "C:\fakepath\Screenshot 2025-09-09 160124.png"
click at [125, 163] on button "Envoyer" at bounding box center [114, 164] width 29 height 11
